Goal: Complete application form

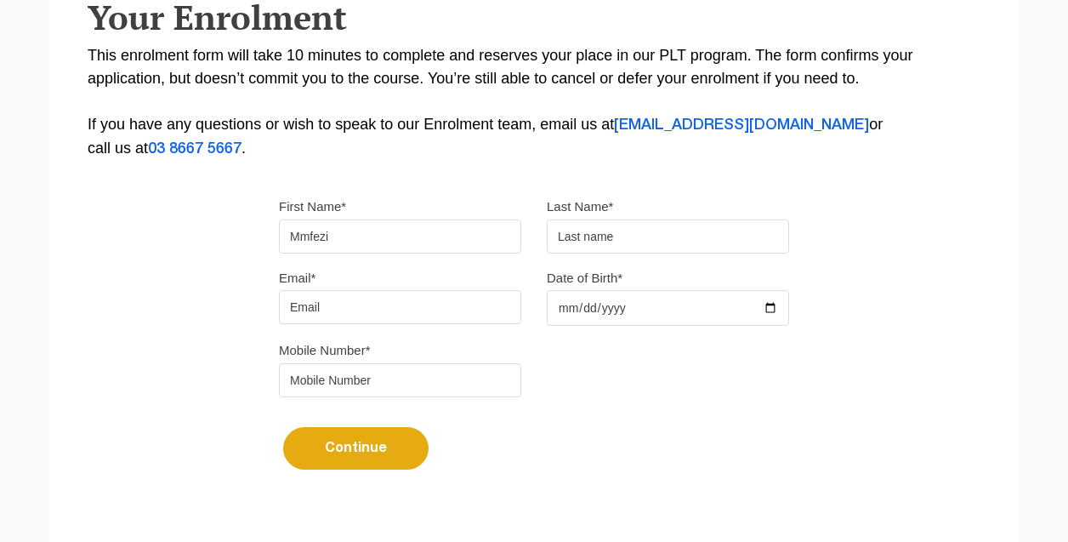
type input "Masango"
click at [569, 307] on input "Date of Birth*" at bounding box center [668, 308] width 242 height 36
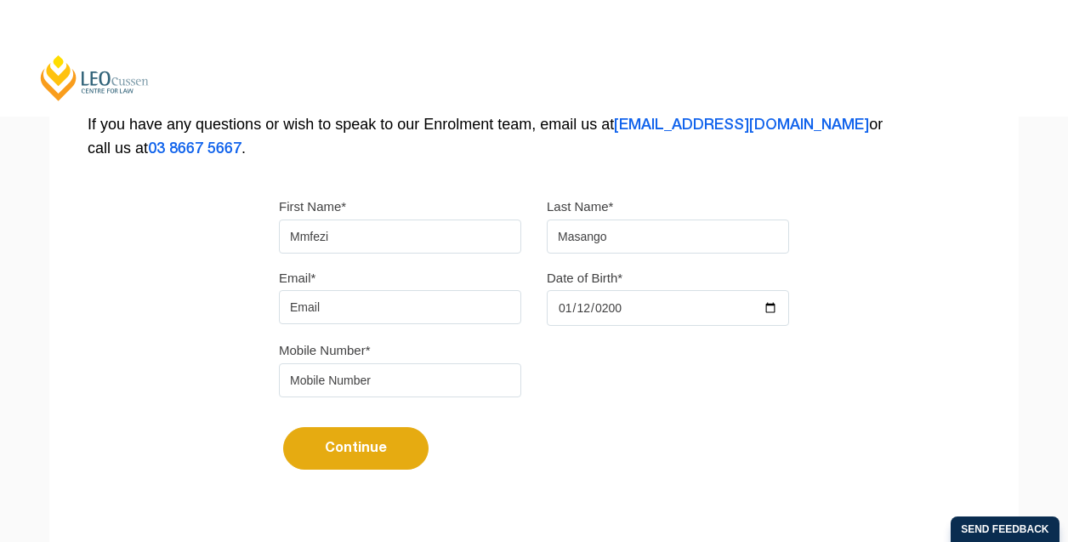
type input "[DATE]"
click at [406, 385] on input "tel" at bounding box center [400, 380] width 242 height 34
type input "0422132719"
click at [360, 448] on button "Continue" at bounding box center [355, 448] width 145 height 43
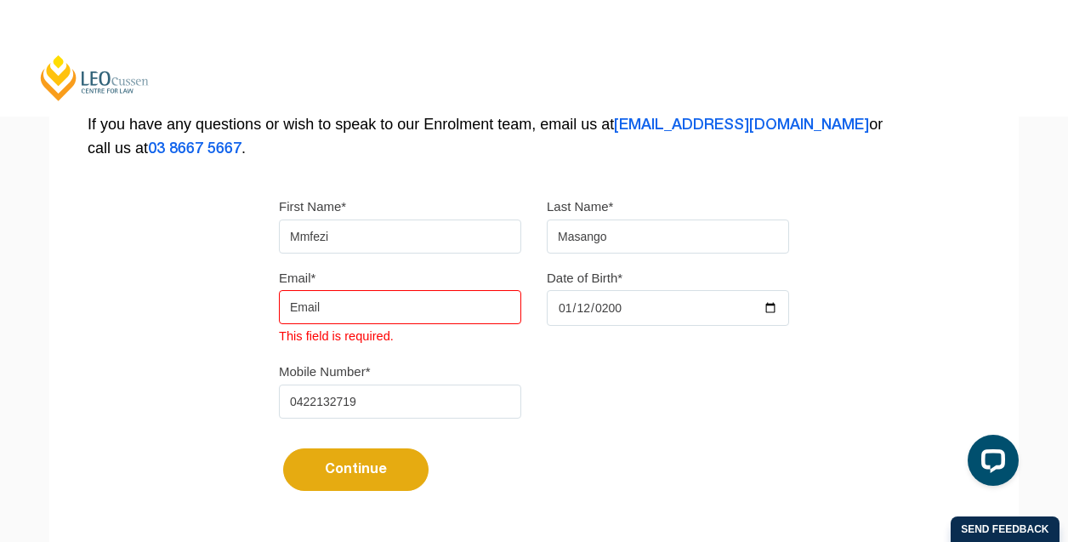
click at [359, 315] on input "Email*" at bounding box center [400, 307] width 242 height 34
type input "[EMAIL_ADDRESS][DOMAIN_NAME]"
click at [376, 468] on button "Continue" at bounding box center [355, 469] width 145 height 43
